Goal: Answer question/provide support: Share knowledge or assist other users

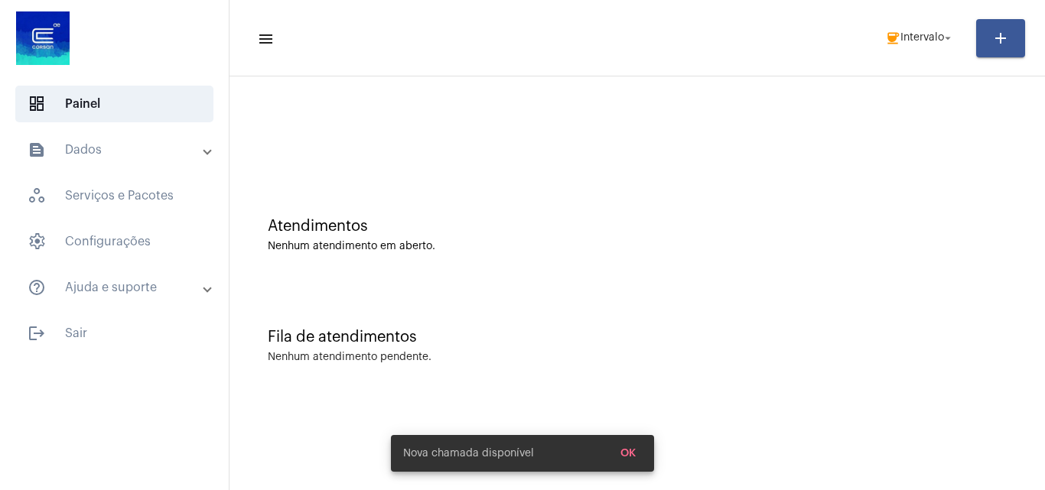
click at [890, 32] on mat-icon "coffee" at bounding box center [892, 38] width 15 height 15
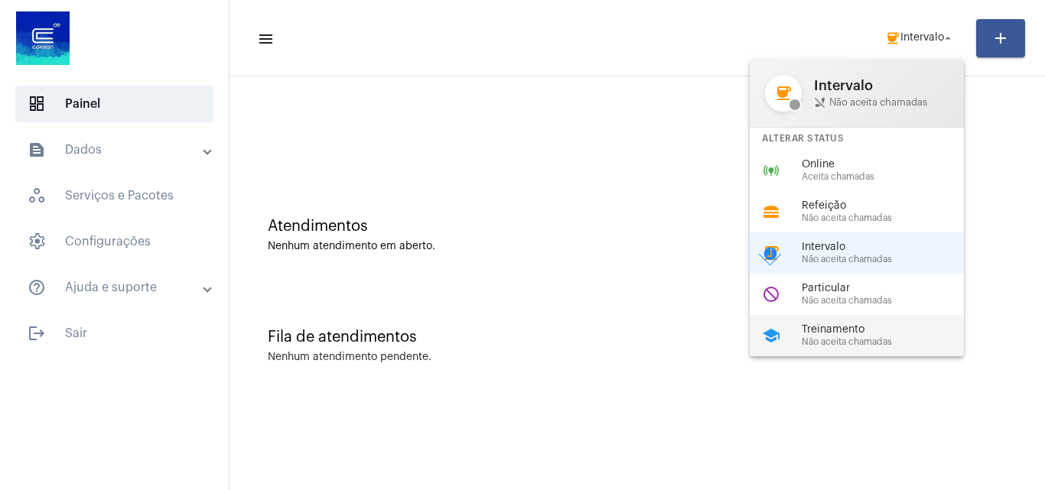
click at [864, 324] on span "Treinamento" at bounding box center [889, 329] width 174 height 11
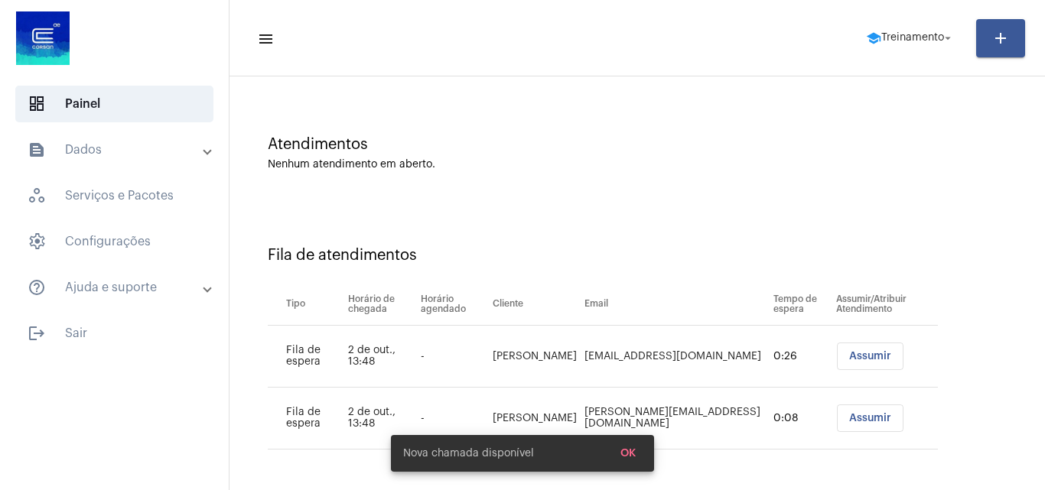
scroll to position [83, 0]
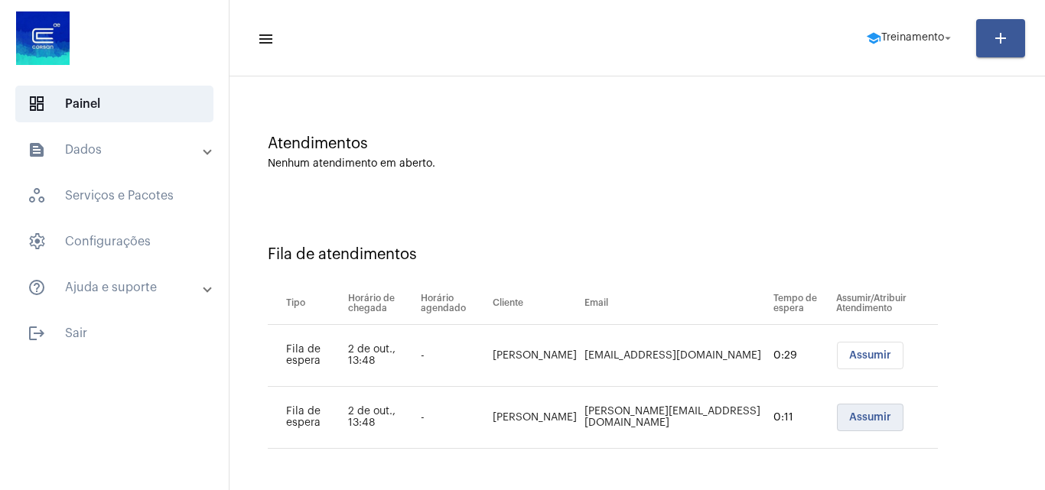
click at [849, 418] on span "Assumir" at bounding box center [870, 417] width 42 height 11
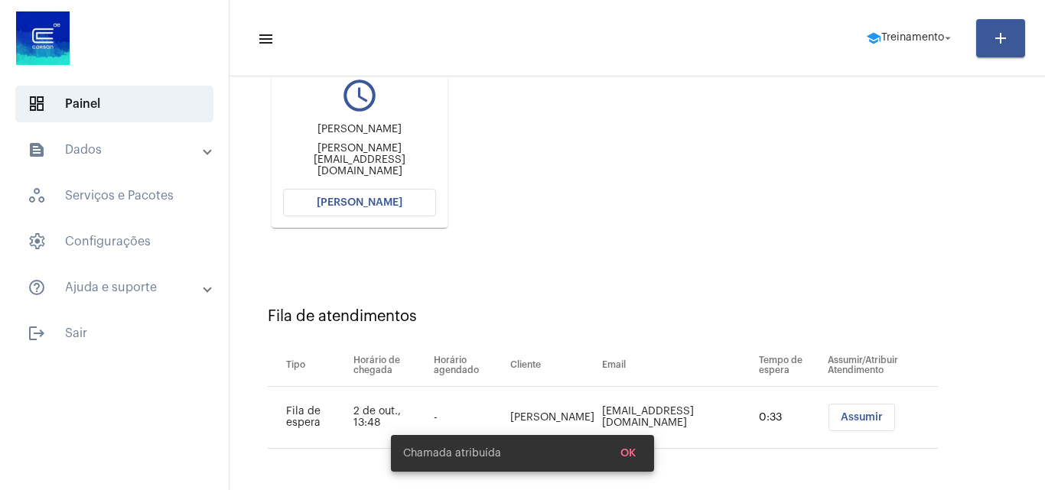
scroll to position [0, 0]
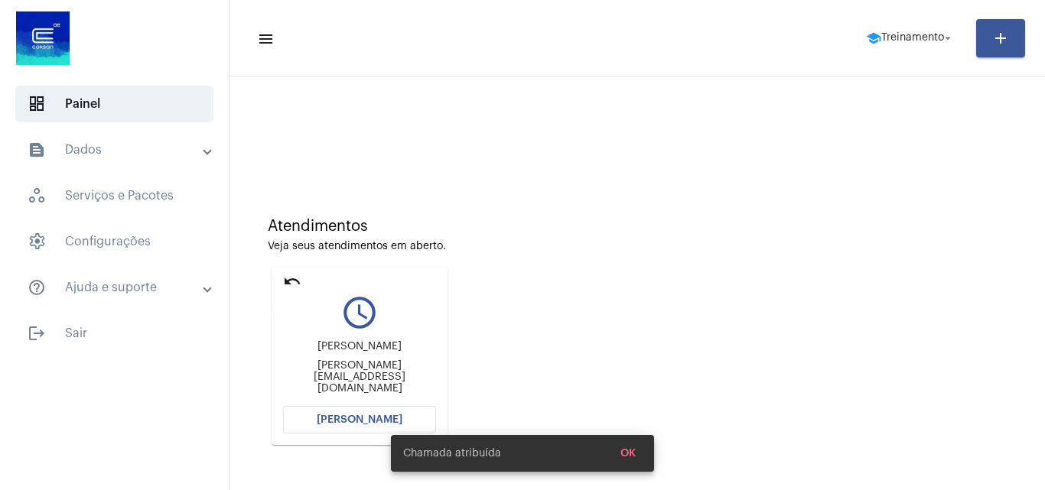
click at [294, 279] on mat-icon "undo" at bounding box center [292, 281] width 18 height 18
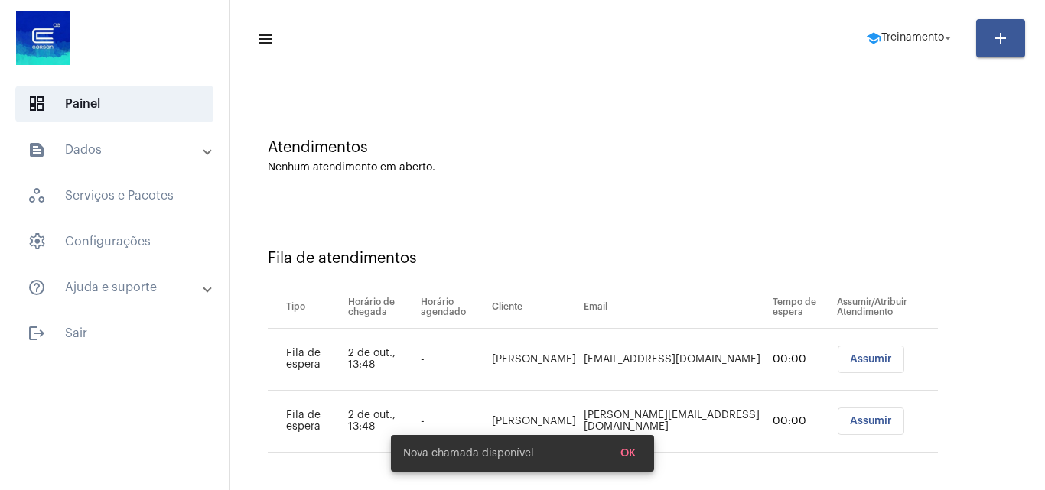
scroll to position [83, 0]
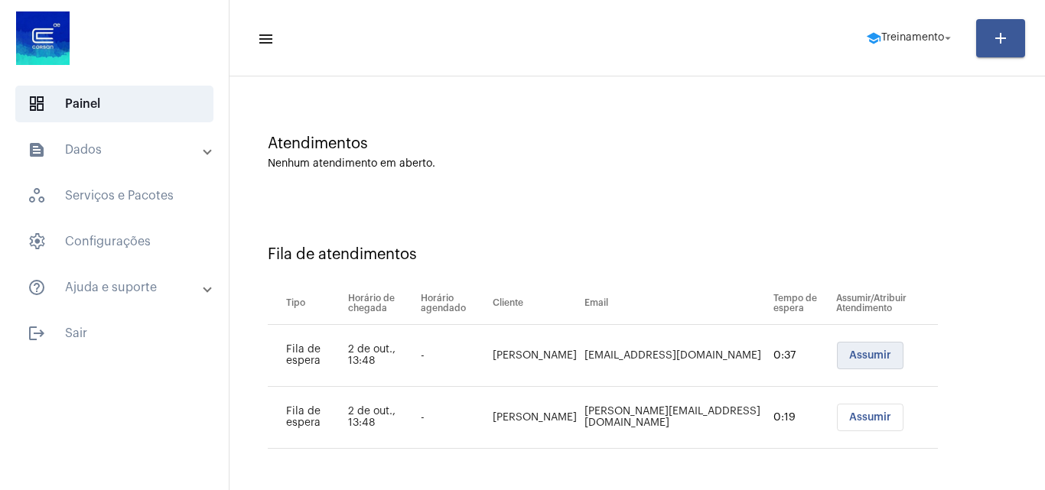
click at [849, 354] on span "Assumir" at bounding box center [870, 355] width 42 height 11
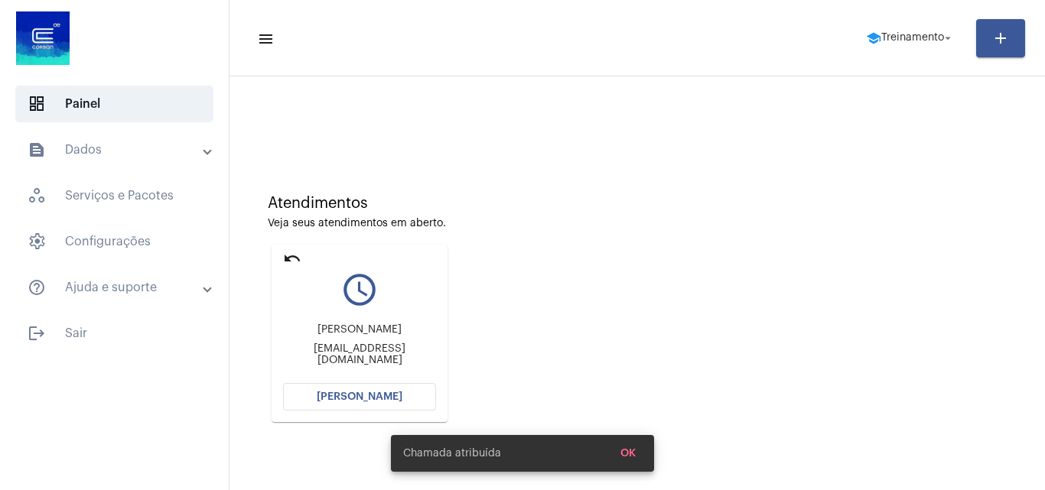
scroll to position [0, 0]
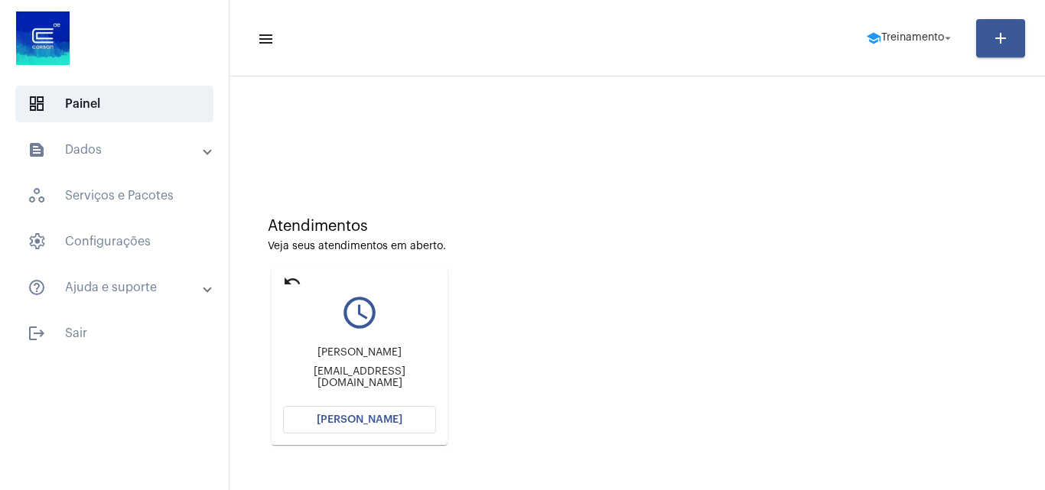
click at [376, 414] on button "Abrir Chamada" at bounding box center [359, 420] width 153 height 28
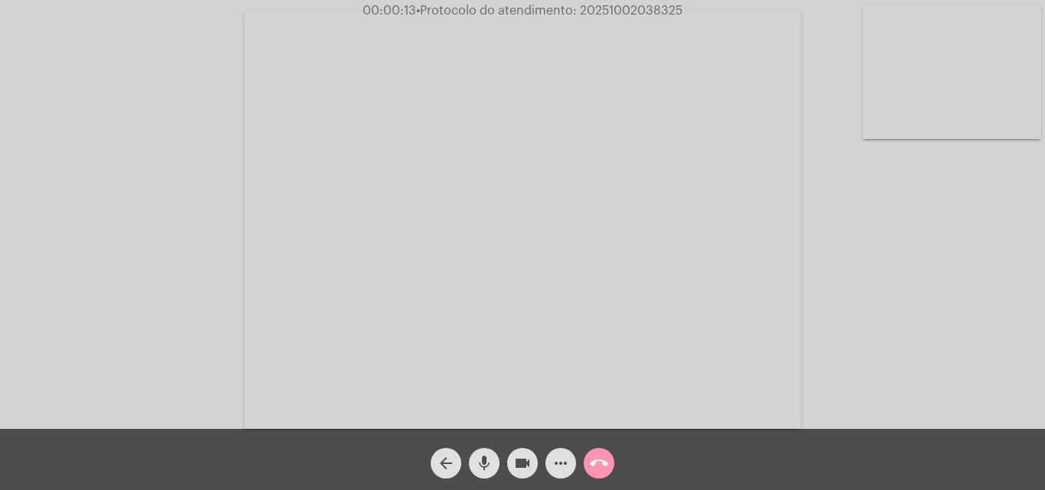
click at [642, 262] on video at bounding box center [522, 220] width 557 height 418
click at [366, 252] on video at bounding box center [264, 218] width 499 height 374
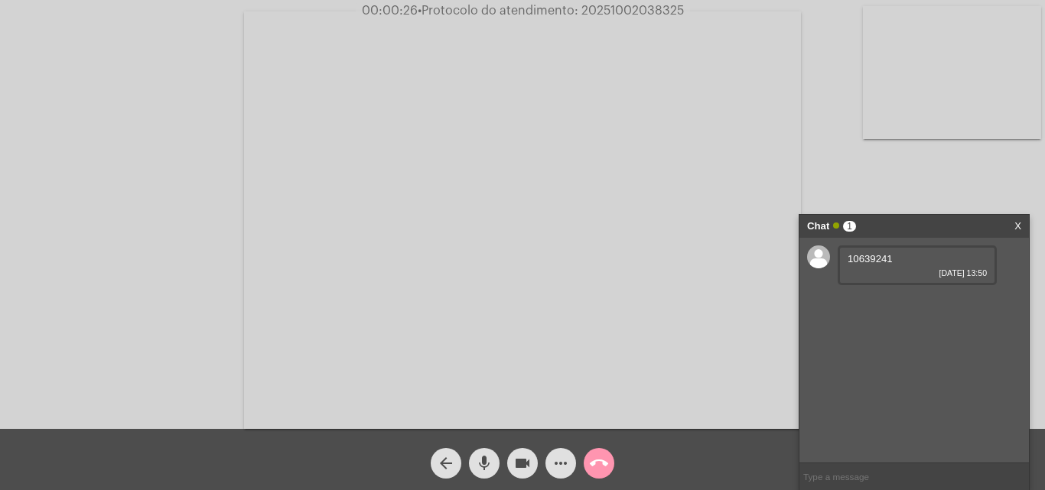
click at [855, 254] on span "10639241" at bounding box center [869, 258] width 45 height 11
copy span "10639241"
click at [560, 452] on span "more_horiz" at bounding box center [560, 463] width 18 height 31
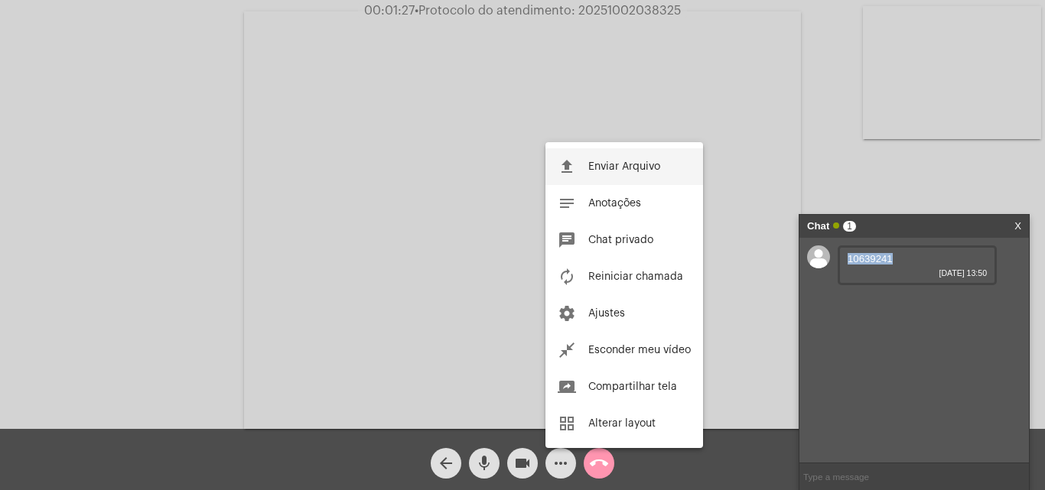
click at [600, 154] on button "file_upload Enviar Arquivo" at bounding box center [624, 166] width 158 height 37
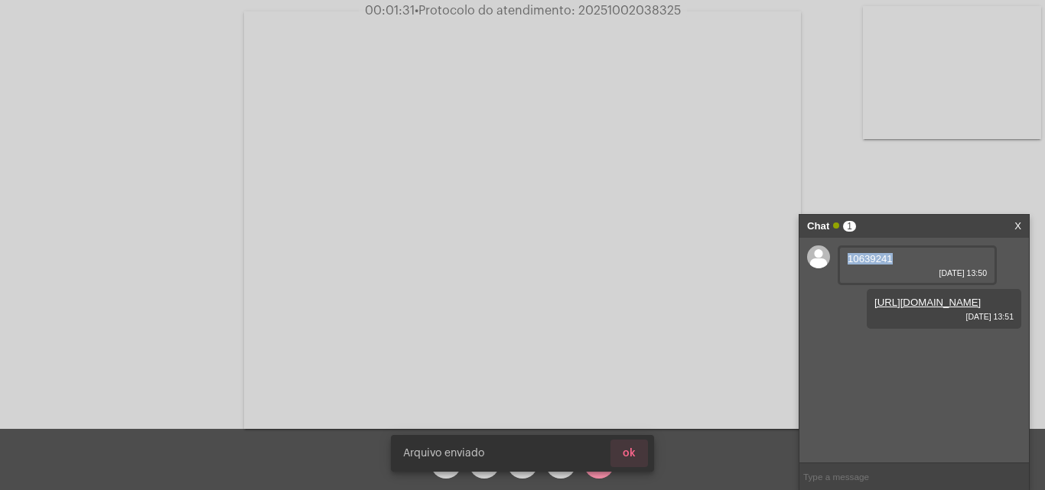
click at [634, 442] on button "ok" at bounding box center [628, 454] width 37 height 28
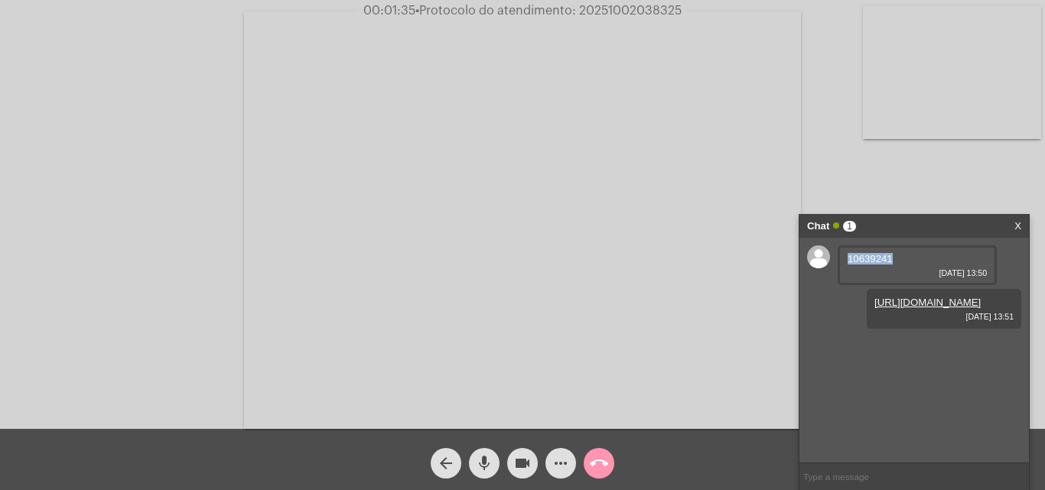
click at [470, 463] on button "mic" at bounding box center [484, 463] width 31 height 31
click at [854, 352] on span "10655212" at bounding box center [869, 345] width 45 height 11
copy span "10655212"
click at [486, 461] on mat-icon "mic_off" at bounding box center [484, 463] width 18 height 18
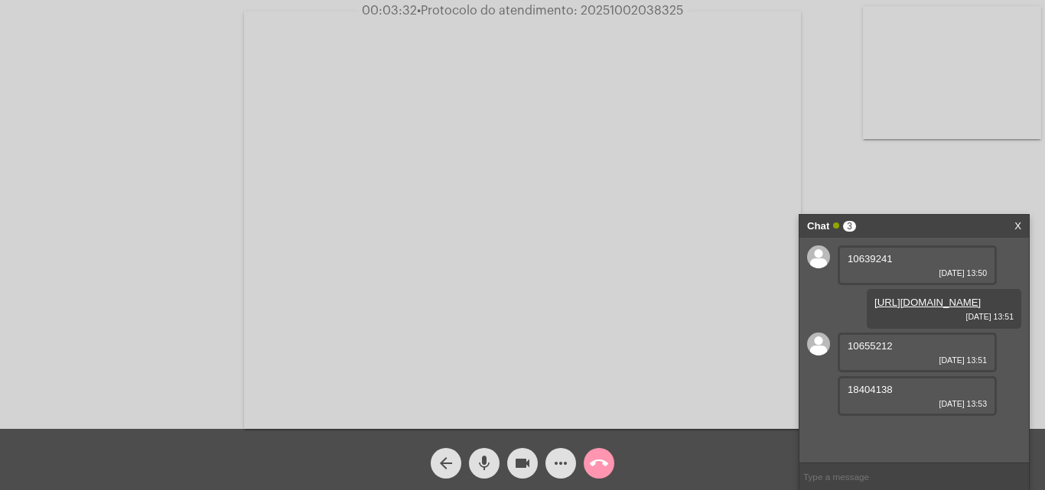
click at [878, 395] on span "18404138" at bounding box center [869, 389] width 45 height 11
copy span "18404138"
click at [555, 467] on mat-icon "more_horiz" at bounding box center [560, 463] width 18 height 18
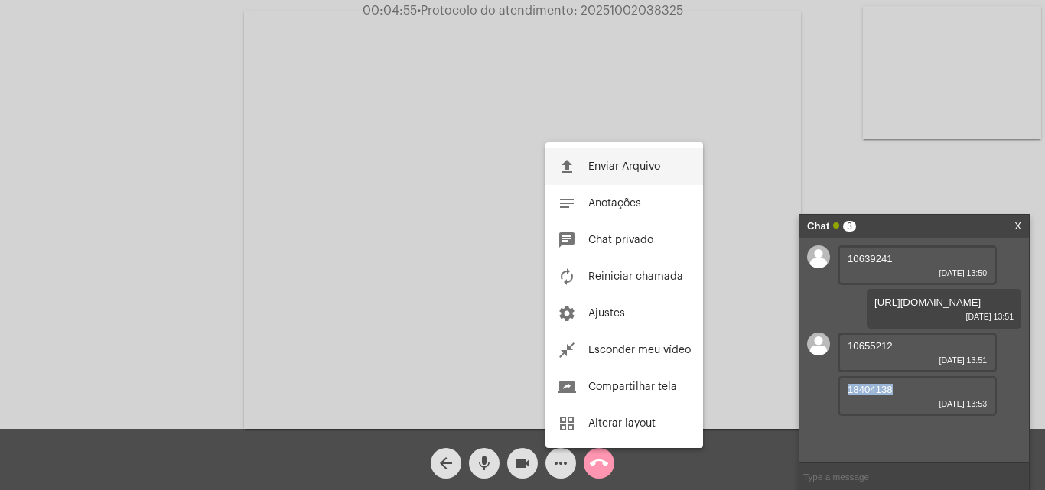
click at [608, 168] on span "Enviar Arquivo" at bounding box center [624, 166] width 72 height 11
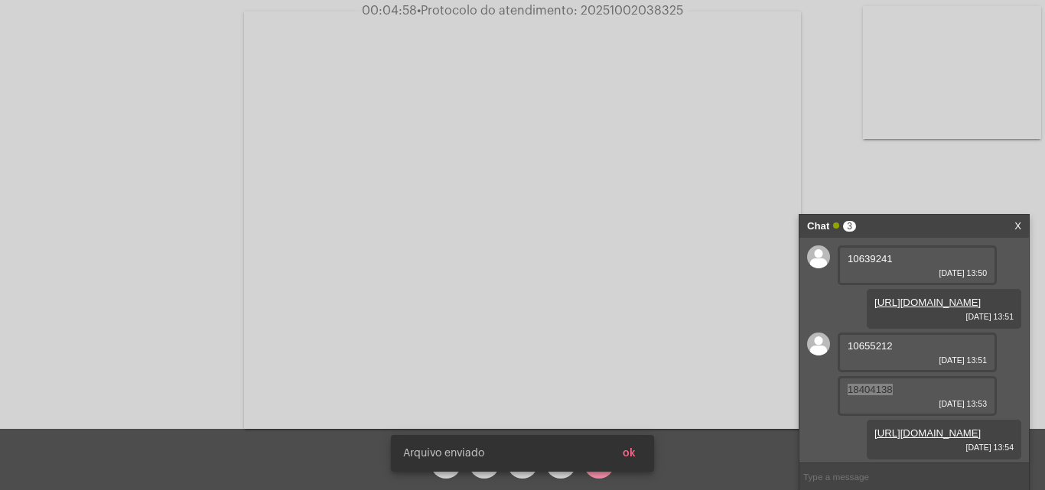
scroll to position [66, 0]
click at [642, 455] on button "ok" at bounding box center [628, 454] width 37 height 28
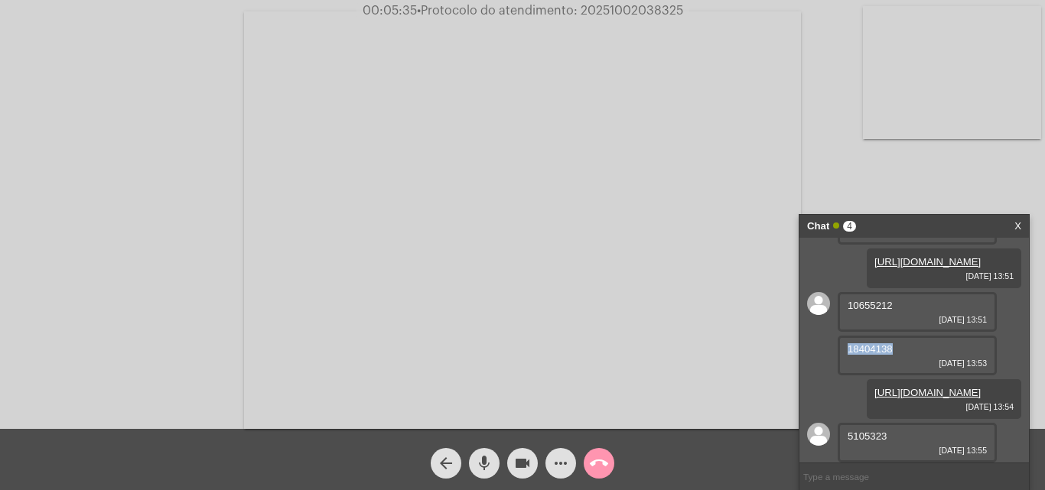
scroll to position [109, 0]
click at [869, 430] on div "5105323 02/10/2025 13:55" at bounding box center [917, 443] width 159 height 40
copy span "5105323"
click at [563, 455] on mat-icon "more_horiz" at bounding box center [560, 463] width 18 height 18
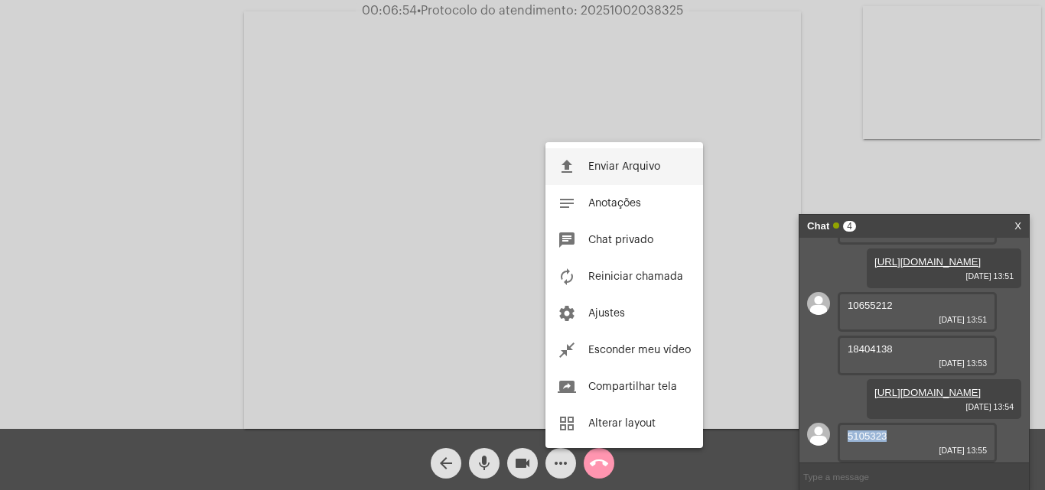
click at [612, 171] on span "Enviar Arquivo" at bounding box center [624, 166] width 72 height 11
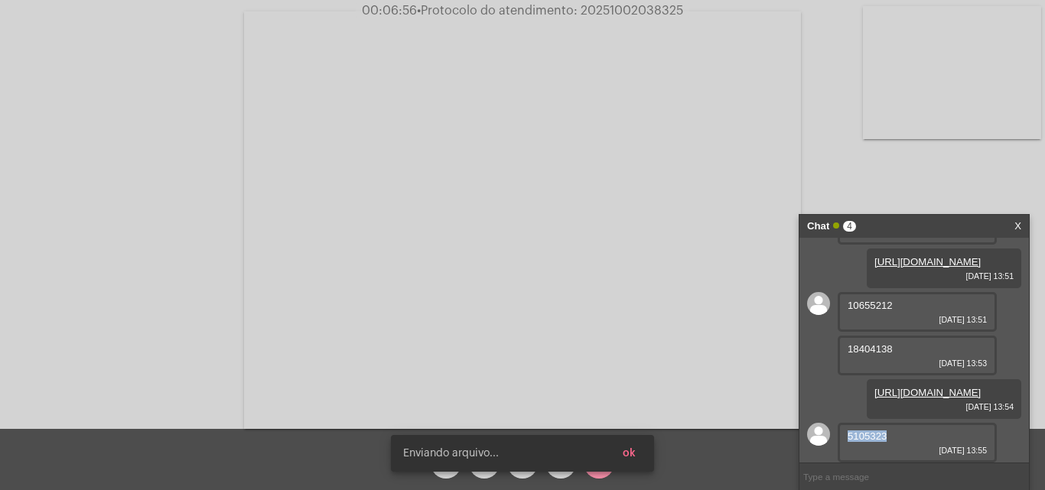
scroll to position [187, 0]
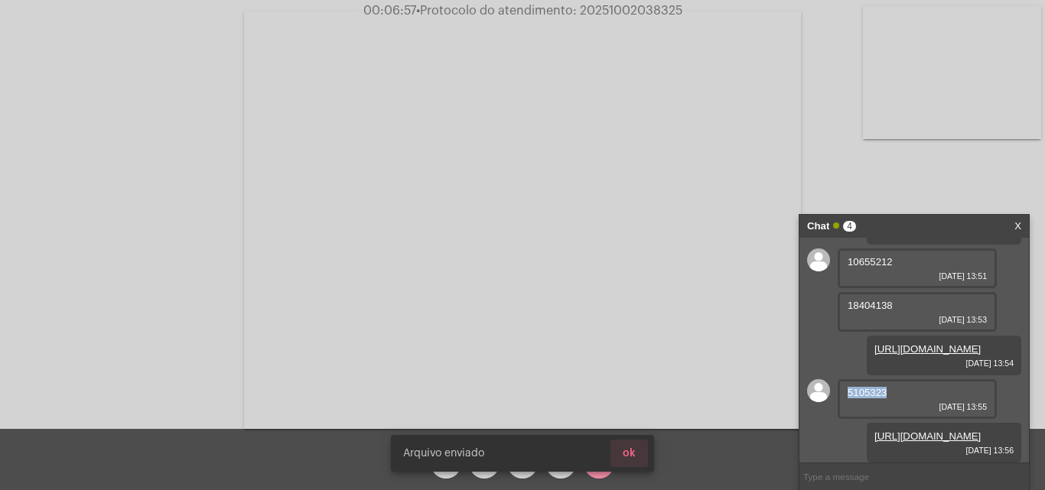
click at [633, 454] on span "ok" at bounding box center [629, 453] width 13 height 11
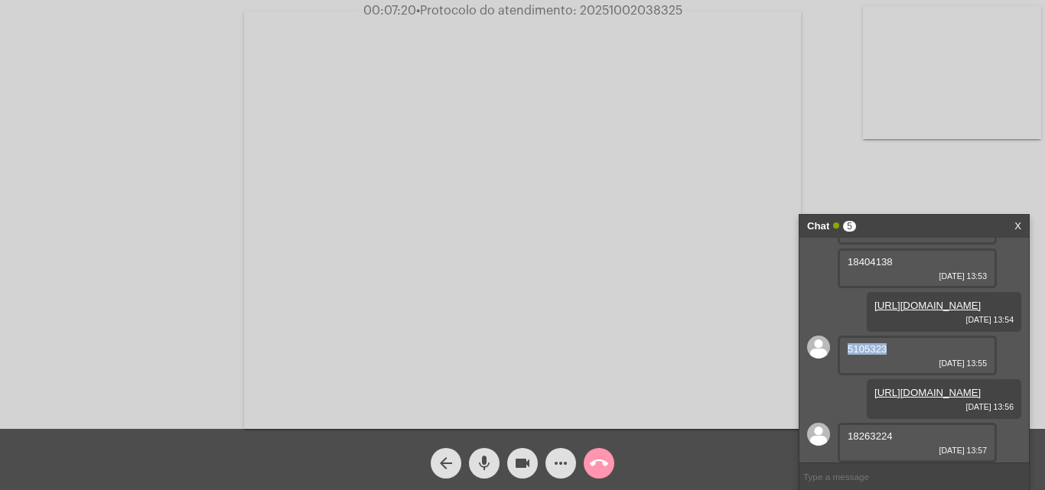
scroll to position [231, 0]
click at [865, 435] on span "18263224" at bounding box center [869, 436] width 45 height 11
copy span "18263224"
click at [548, 465] on button "more_horiz" at bounding box center [560, 463] width 31 height 31
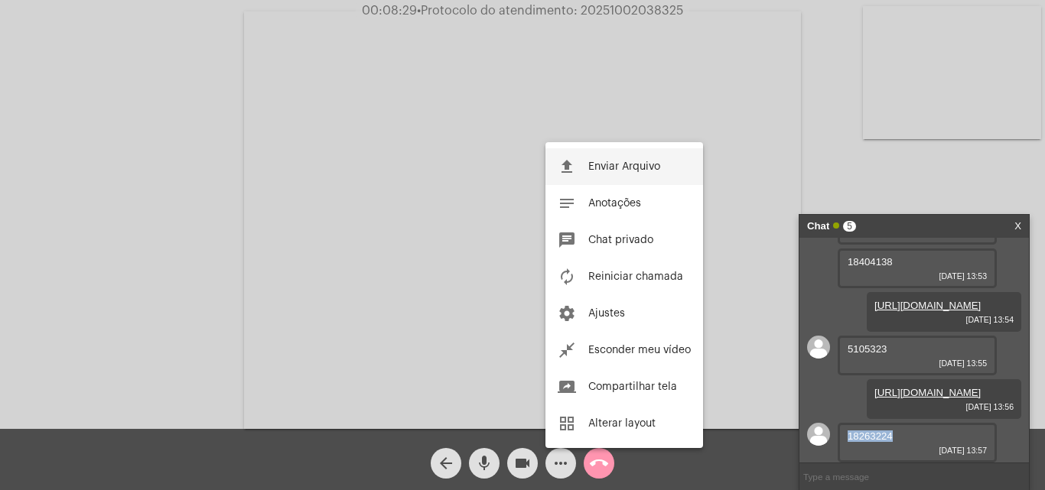
click at [567, 170] on mat-icon "file_upload" at bounding box center [567, 167] width 18 height 18
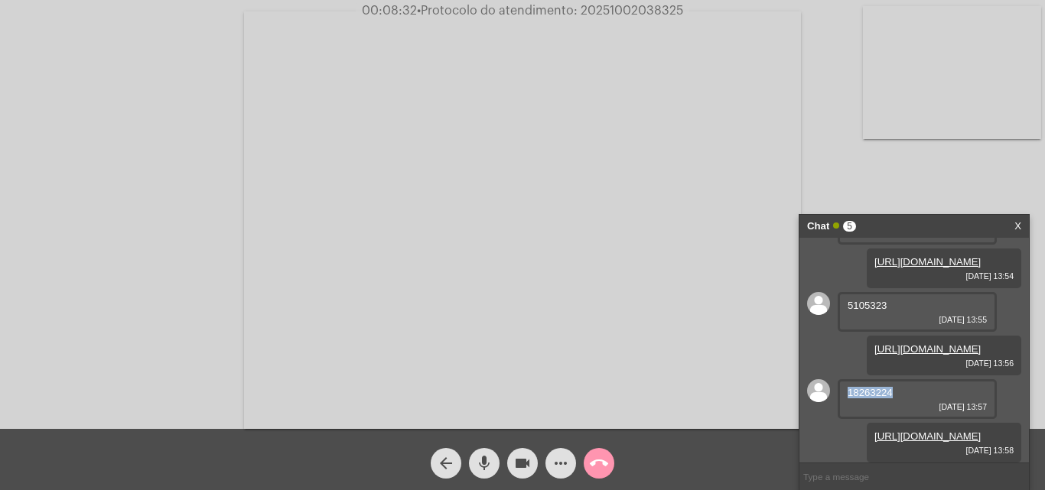
scroll to position [309, 0]
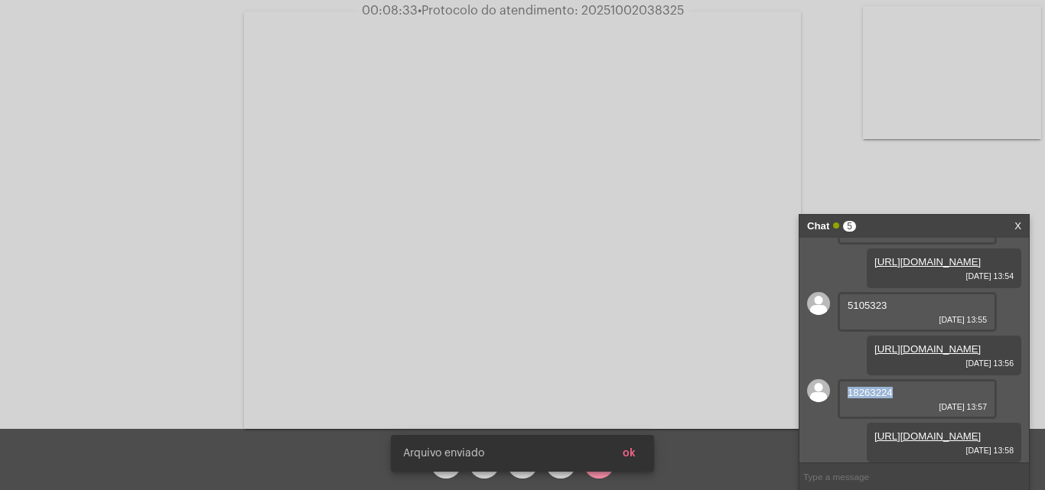
click at [639, 451] on button "ok" at bounding box center [628, 454] width 37 height 28
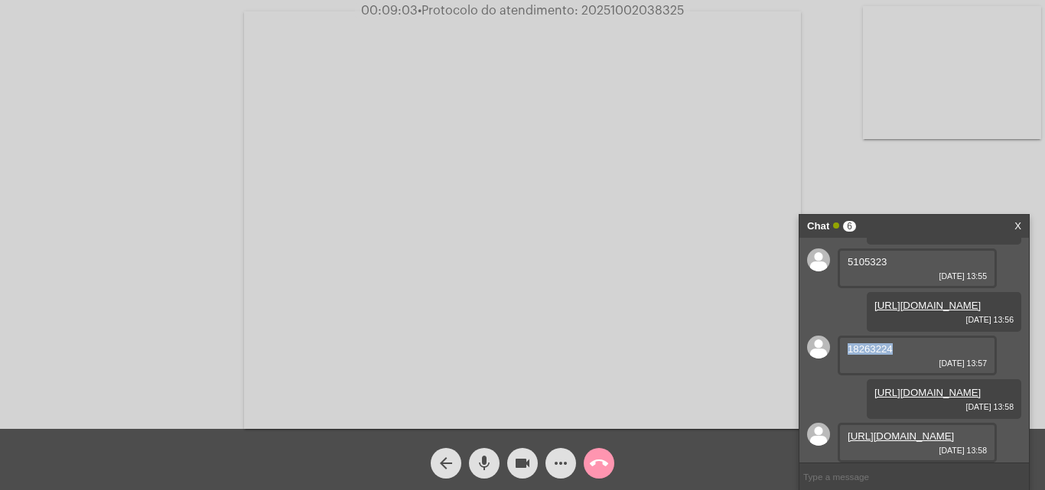
scroll to position [387, 0]
click at [890, 431] on link "https://neft-transfer-bucket.s3.amazonaws.com/temp-b30a3c32-f835-945b-91d1-41dd…" at bounding box center [900, 436] width 106 height 11
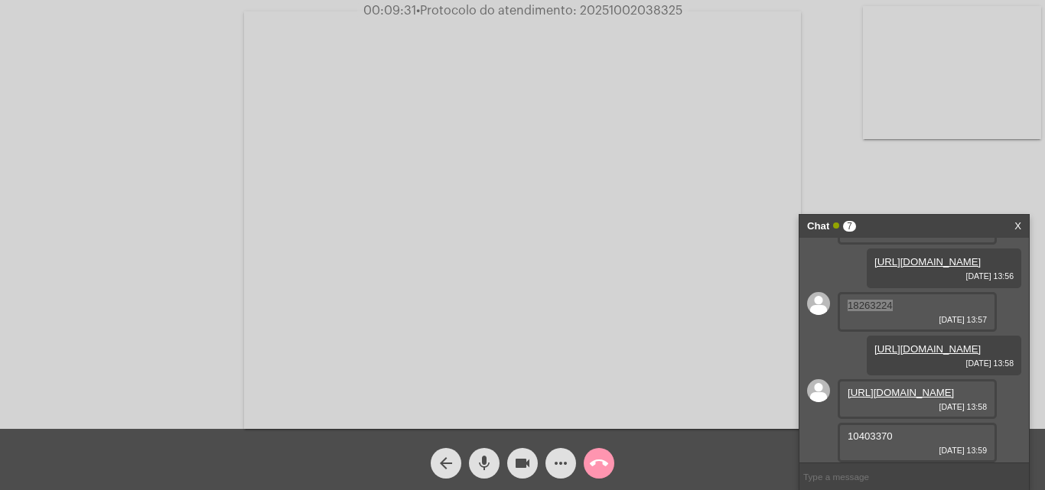
scroll to position [431, 0]
click at [871, 435] on span "10403370" at bounding box center [869, 436] width 45 height 11
copy span "10403370"
click at [595, 13] on span "• Protocolo do atendimento: 20251002038325" at bounding box center [546, 11] width 266 height 12
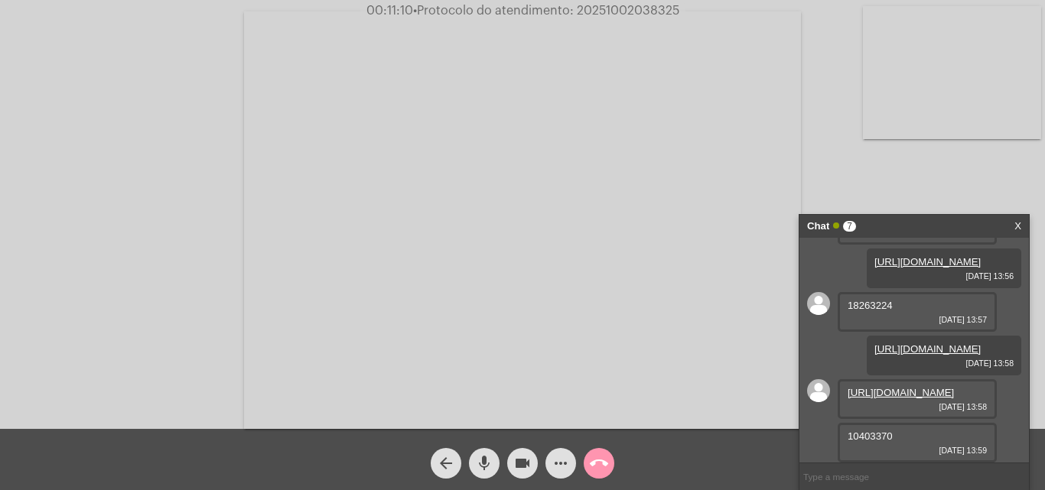
click at [595, 13] on span "• Protocolo do atendimento: 20251002038325" at bounding box center [546, 11] width 266 height 12
copy span "20251002038325"
click at [600, 457] on mat-icon "call_end" at bounding box center [599, 463] width 18 height 18
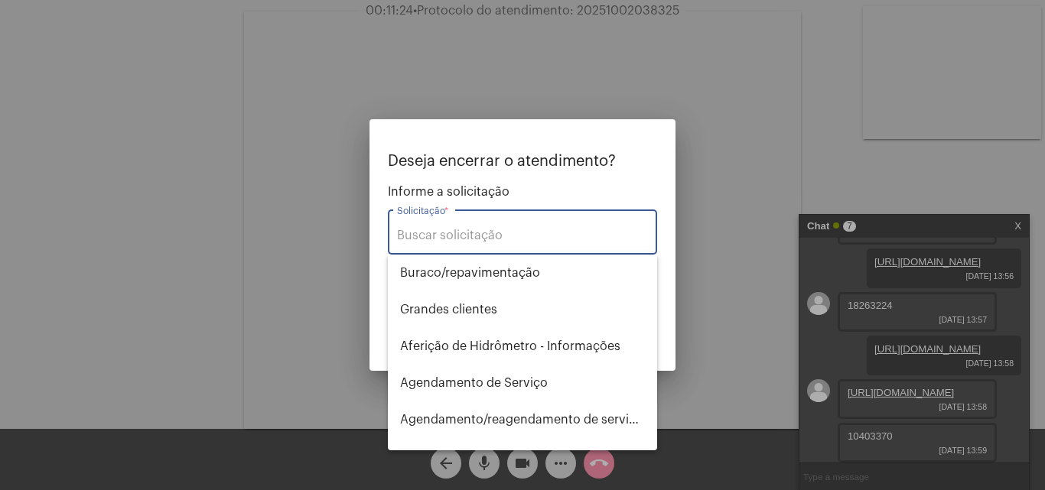
type input "t"
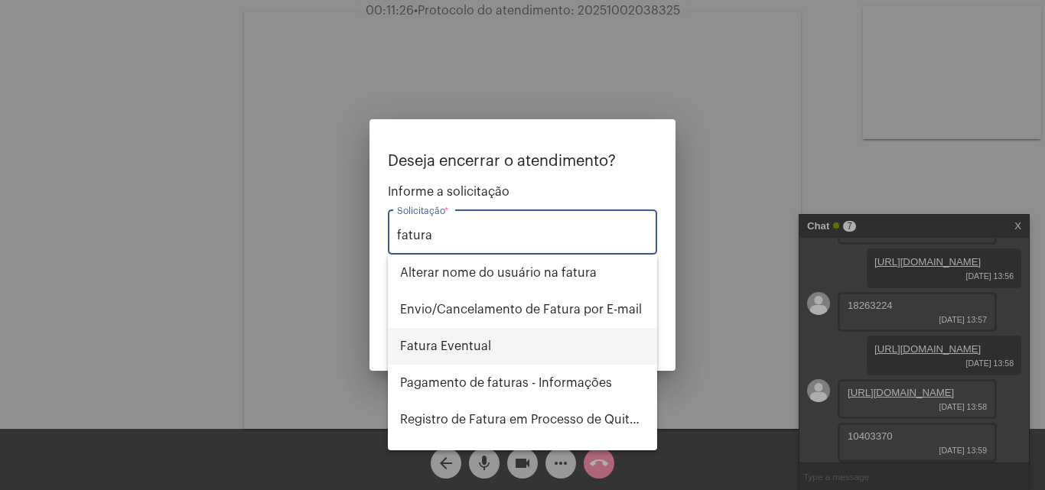
click at [527, 347] on span "Fatura Eventual" at bounding box center [522, 346] width 245 height 37
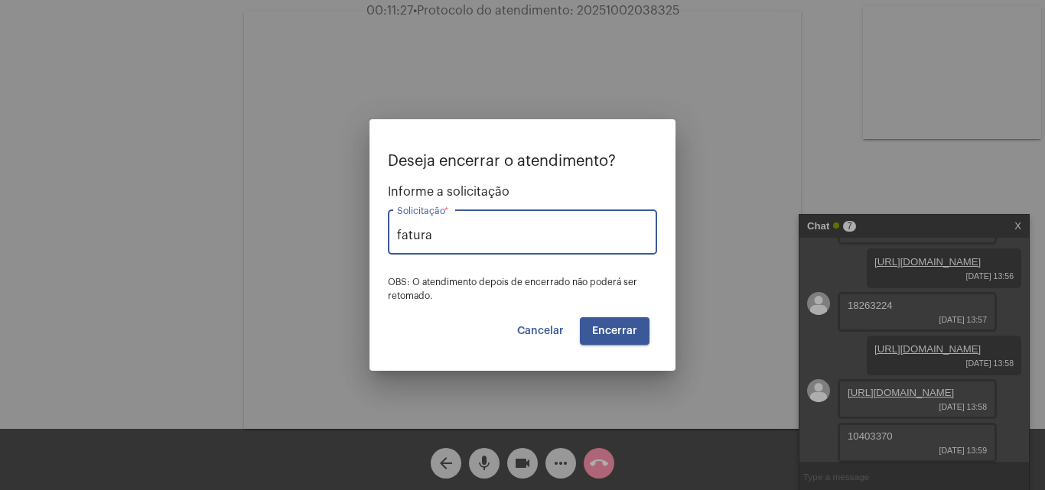
type input "Fatura Eventual"
click at [610, 327] on span "Encerrar" at bounding box center [614, 331] width 45 height 11
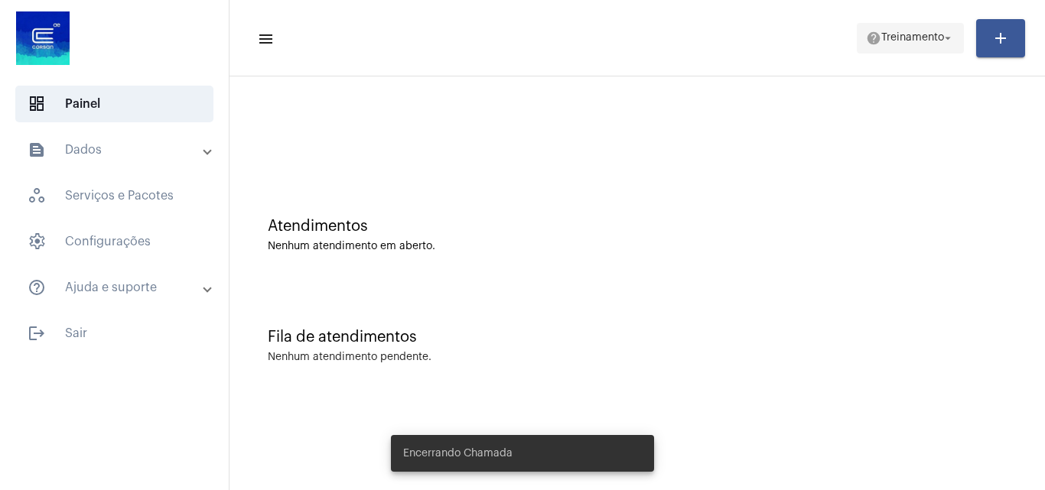
click at [896, 38] on span "Treinamento" at bounding box center [912, 38] width 63 height 11
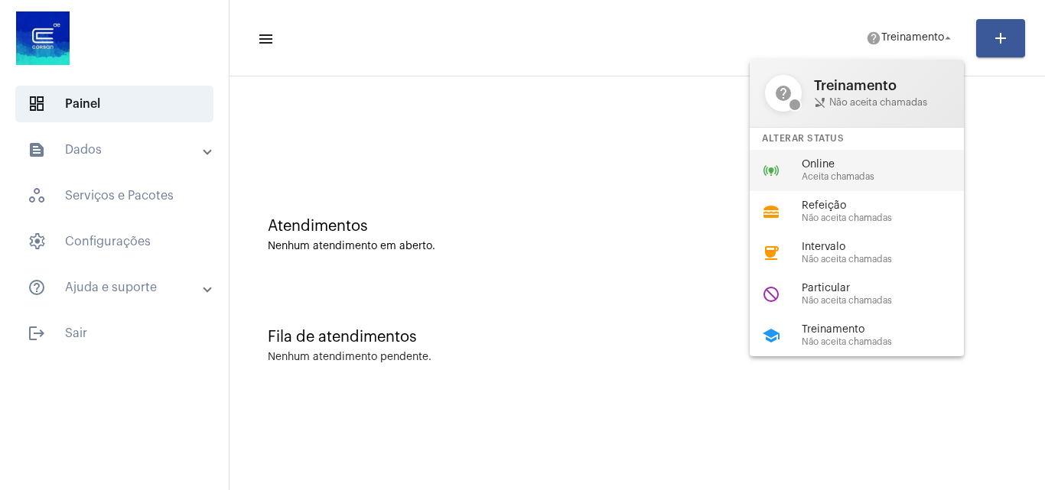
click at [834, 174] on span "Aceita chamadas" at bounding box center [889, 177] width 174 height 10
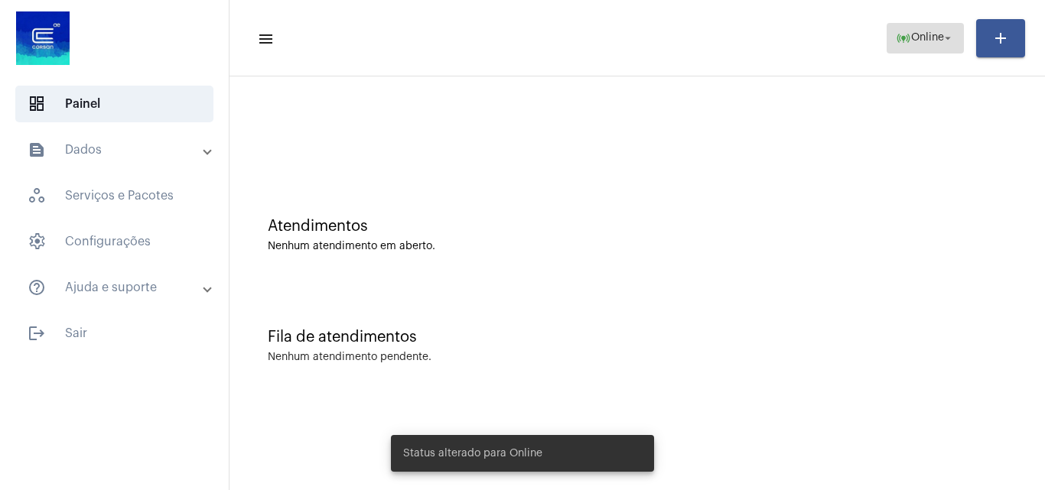
click at [911, 23] on button "online_prediction Online arrow_drop_down" at bounding box center [924, 38] width 77 height 31
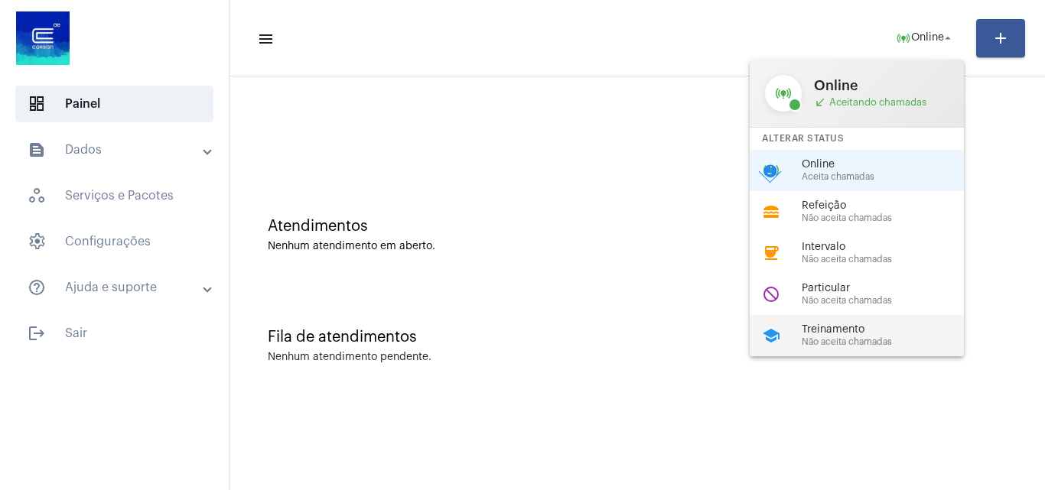
click at [841, 328] on span "Treinamento" at bounding box center [889, 329] width 174 height 11
